Goal: Share content

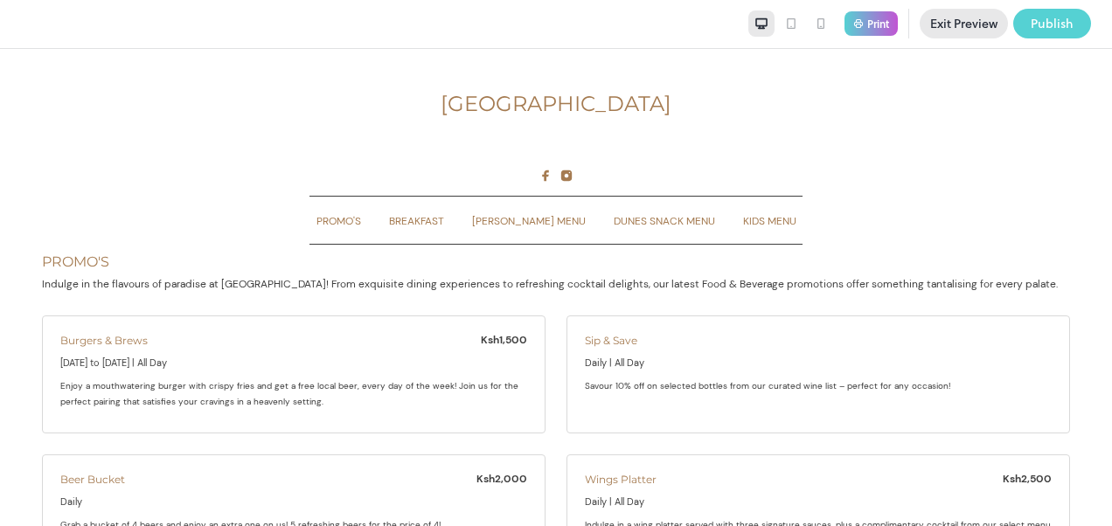
click at [1050, 24] on div "Publish" at bounding box center [1052, 23] width 43 height 19
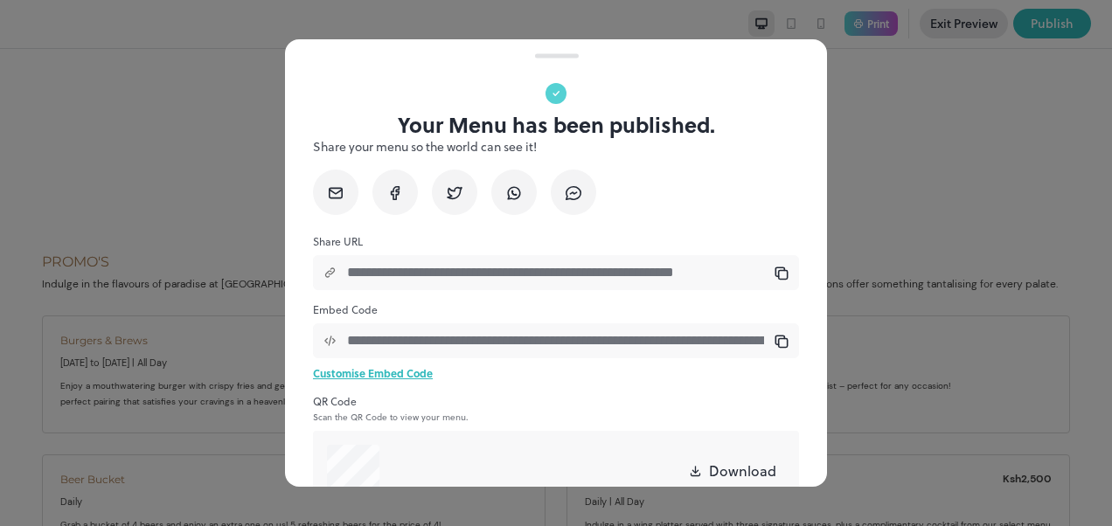
click at [954, 194] on div at bounding box center [556, 263] width 1112 height 526
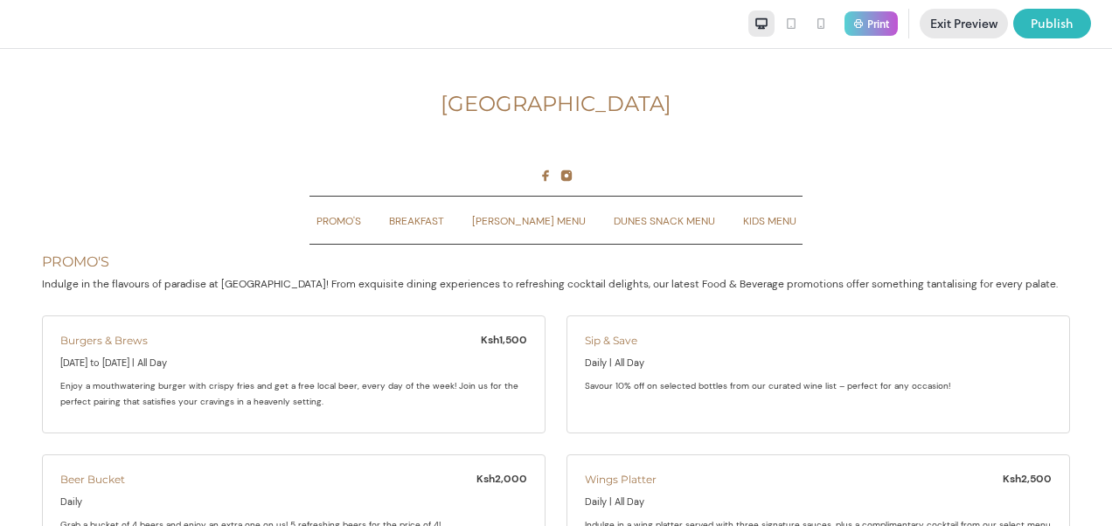
click at [759, 23] on icon at bounding box center [762, 24] width 14 height 14
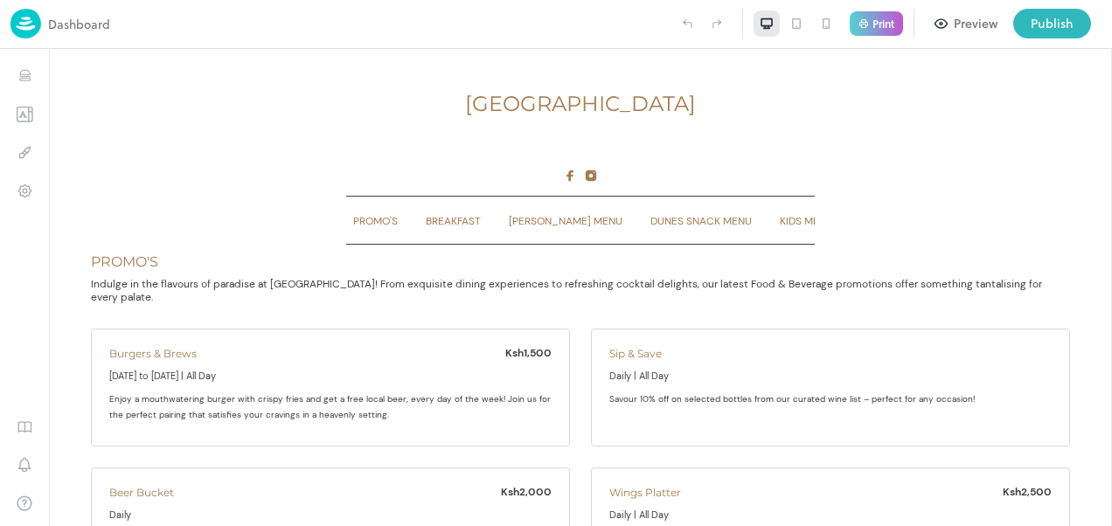
type input "**********"
click at [28, 17] on img at bounding box center [25, 24] width 31 height 30
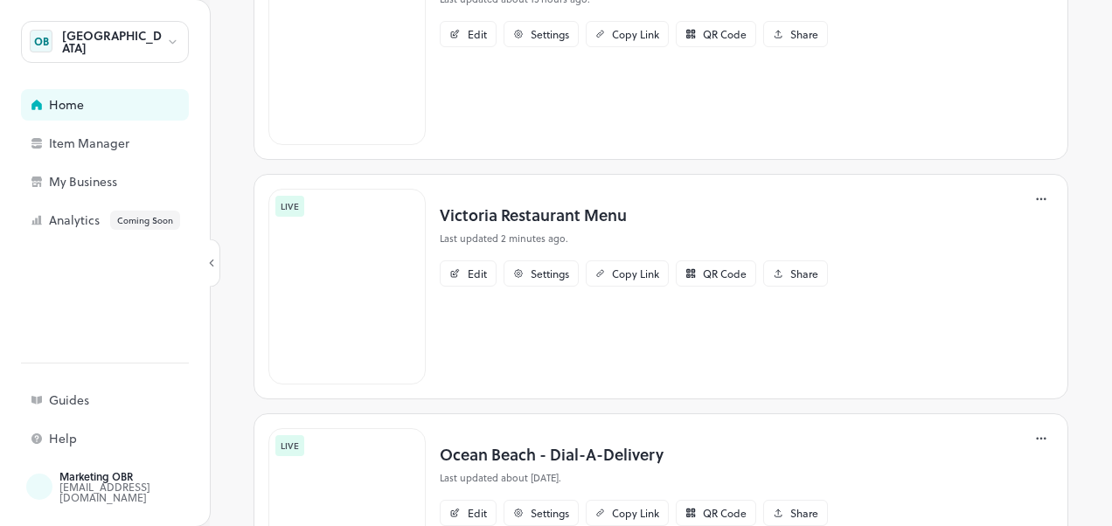
scroll to position [262, 0]
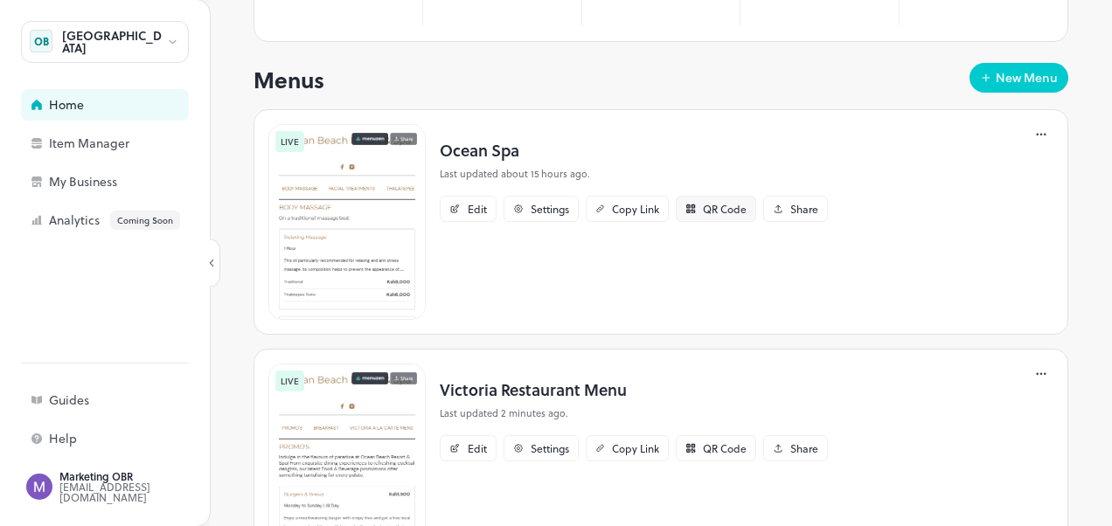
click at [706, 204] on div "QR Code" at bounding box center [725, 209] width 44 height 10
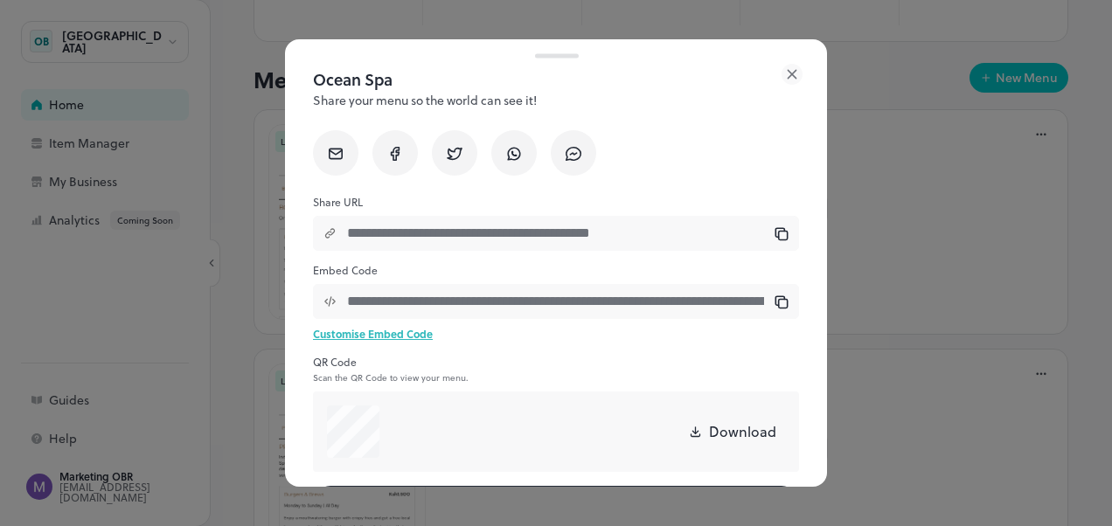
click at [719, 432] on p "Download" at bounding box center [742, 431] width 67 height 21
